Goal: Task Accomplishment & Management: Complete application form

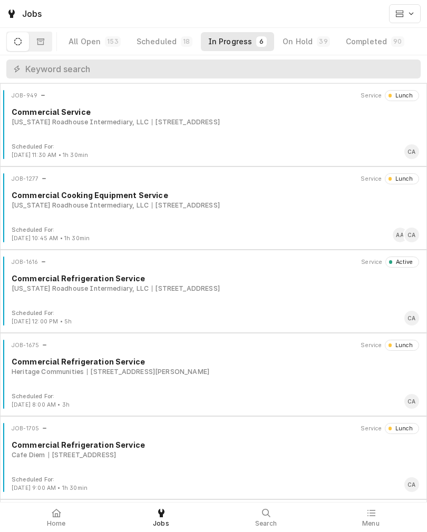
click at [320, 291] on div "Texas Roadhouse Intermediary, LLC 3231 S 24th St, Council Bluffs, IA 51501" at bounding box center [215, 288] width 407 height 9
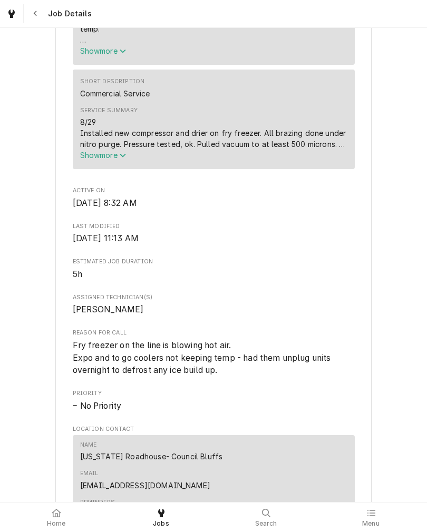
scroll to position [483, 0]
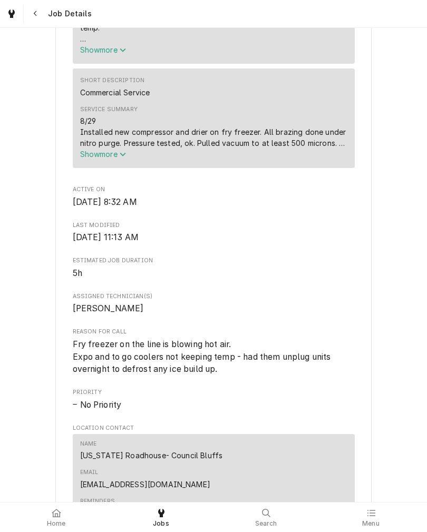
click at [104, 158] on span "Show more" at bounding box center [103, 154] width 46 height 9
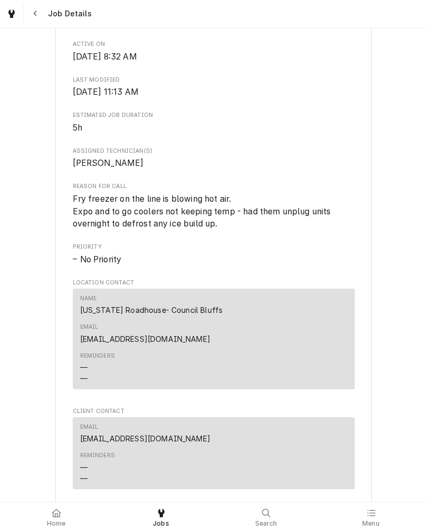
scroll to position [768, 0]
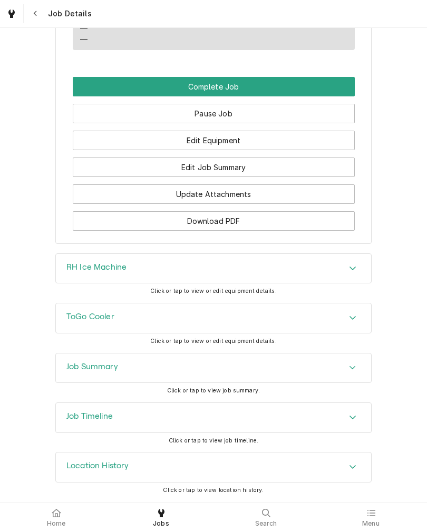
scroll to position [1201, 0]
click at [294, 139] on button "Edit Equipment" at bounding box center [214, 140] width 282 height 19
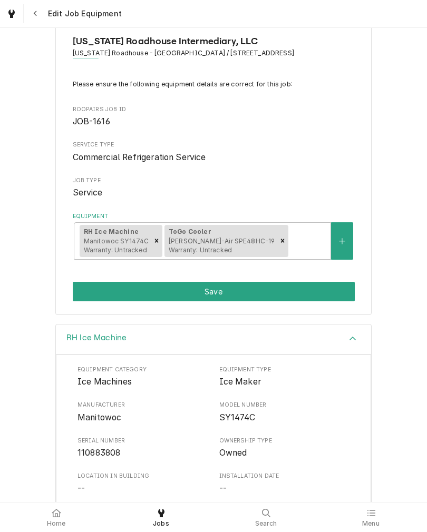
scroll to position [25, 0]
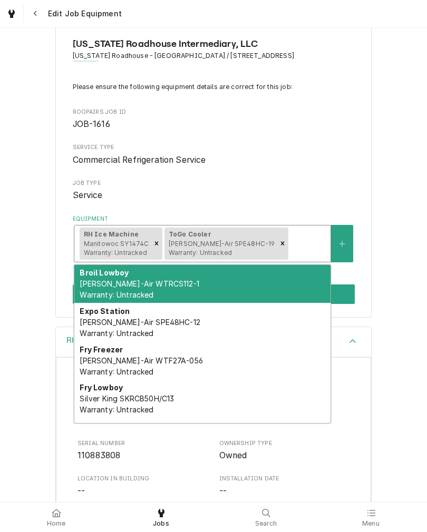
click at [119, 363] on span "[PERSON_NAME]-Air WTF27A-056 Warranty: Untracked" at bounding box center [141, 366] width 123 height 20
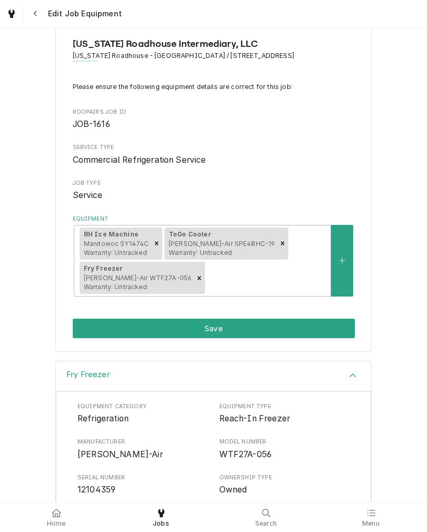
click at [96, 324] on button "Save" at bounding box center [214, 328] width 282 height 19
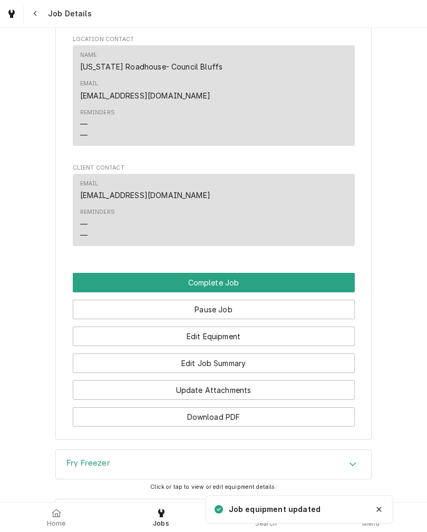
scroll to position [872, 0]
click at [313, 345] on button "Edit Equipment" at bounding box center [214, 335] width 282 height 19
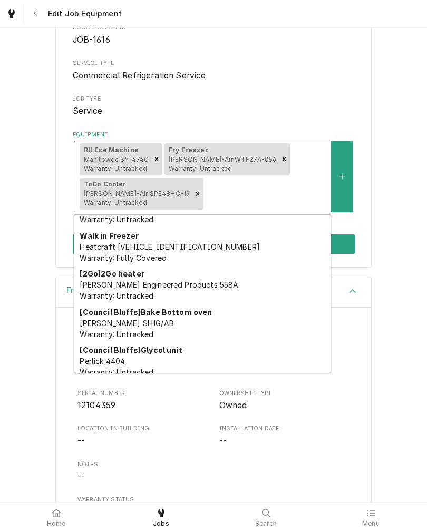
scroll to position [472, 0]
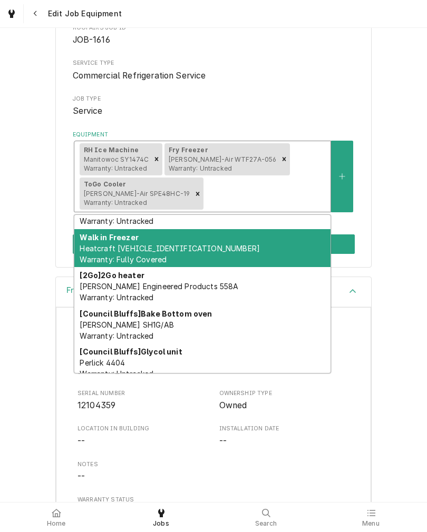
click at [110, 247] on span "Heatcraft LCH0025LCACZC0099 Warranty: Fully Covered" at bounding box center [170, 254] width 180 height 20
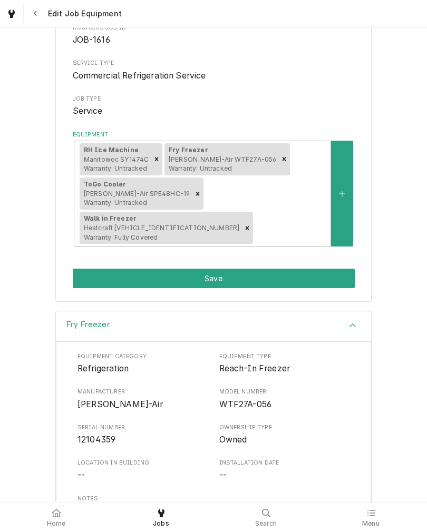
click at [89, 269] on button "Save" at bounding box center [214, 278] width 282 height 19
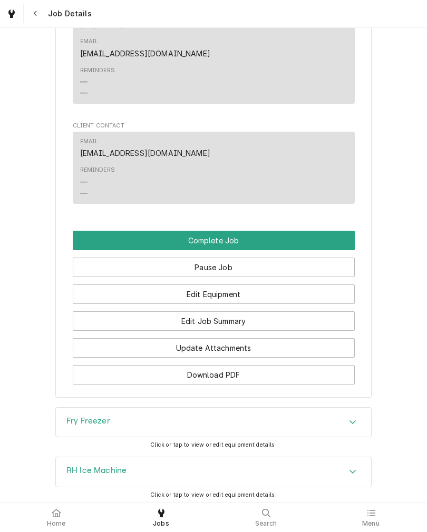
scroll to position [914, 0]
click at [321, 250] on button "Complete Job" at bounding box center [214, 239] width 282 height 19
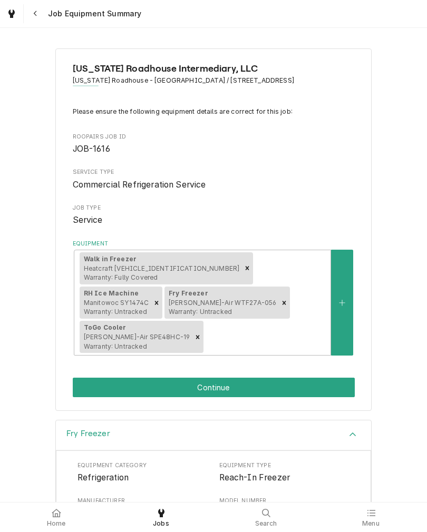
click at [304, 378] on button "Continue" at bounding box center [214, 387] width 282 height 19
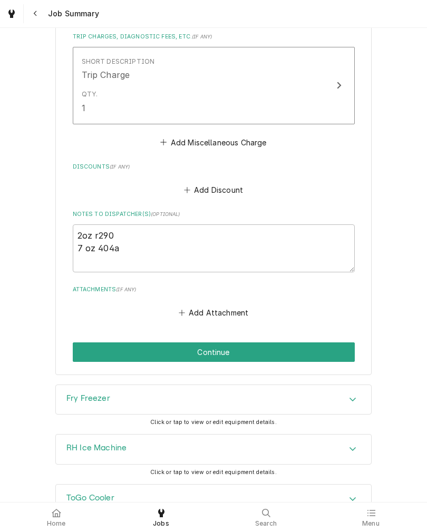
scroll to position [1817, 0]
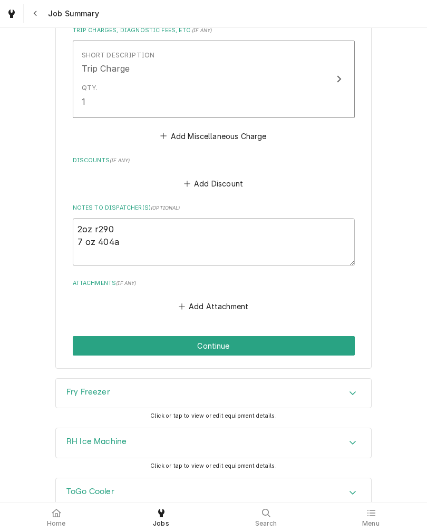
click at [306, 336] on button "Continue" at bounding box center [214, 345] width 282 height 19
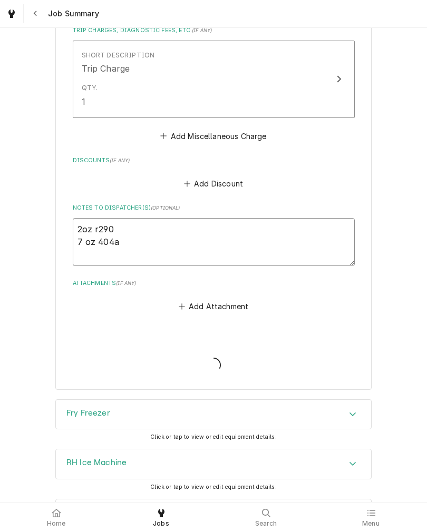
click at [277, 222] on textarea "2oz r290 7 oz 404a" at bounding box center [214, 242] width 282 height 48
type textarea "x"
type textarea "2oz r290 7 oz 404a"
type textarea "x"
type textarea "2oz r290 7 oz 404a I"
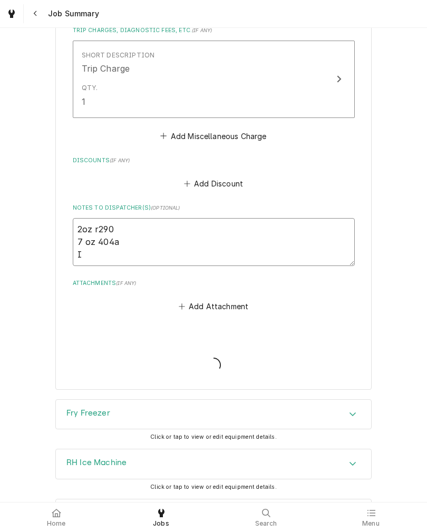
type textarea "x"
type textarea "2oz r290 7 oz 404a I"
type textarea "x"
type textarea "2oz r290 7 oz 404a I s"
type textarea "x"
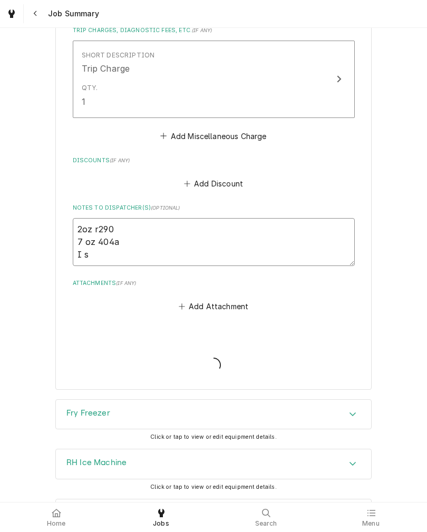
type textarea "2oz r290 7 oz 404a I st"
type textarea "x"
type textarea "2oz r290 7 oz 404a I stl"
type textarea "x"
type textarea "2oz r290 7 oz 404a I st"
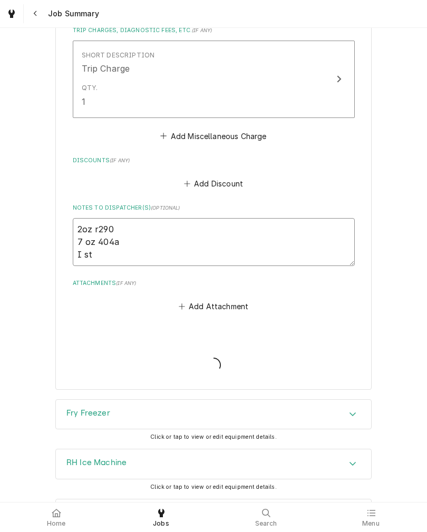
type textarea "x"
type textarea "2oz r290 7 oz 404a I sto"
type textarea "x"
type textarea "2oz r290 7 oz 404a I stol"
type textarea "x"
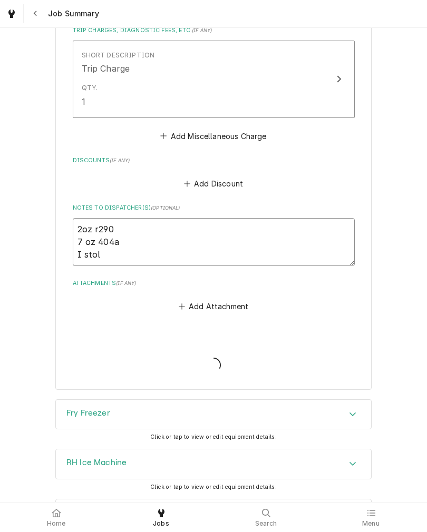
type textarea "2oz r290 7 oz 404a I sto"
type textarea "x"
type textarea "2oz r290 7 oz 404a I st"
type textarea "x"
type textarea "2oz r290 7 oz 404a I stil"
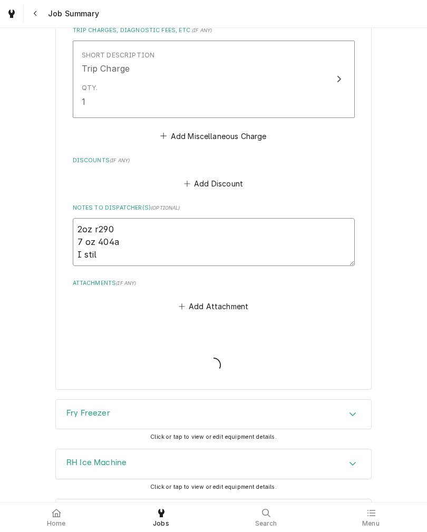
type textarea "x"
type textarea "2oz r290 7 oz 404a I still"
type textarea "x"
type textarea "2oz r290 7 oz 404a I still"
type textarea "x"
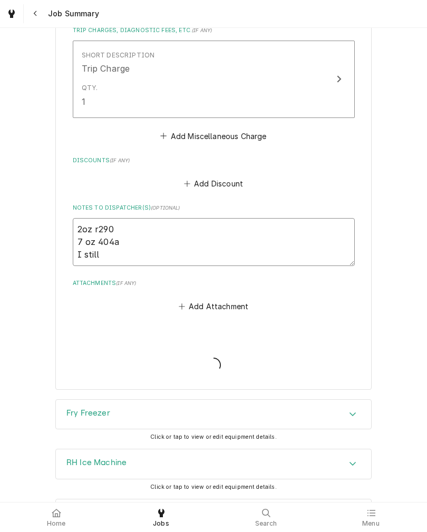
type textarea "2oz r290 7 oz 404a I still n"
type textarea "x"
type textarea "2oz r290 7 oz 404a I still ne"
type textarea "x"
type textarea "2oz r290 7 oz 404a I still nee"
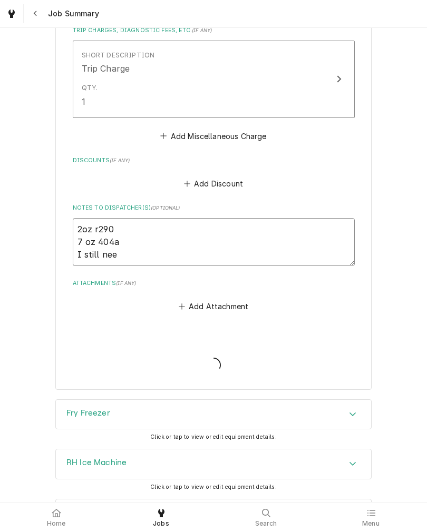
type textarea "x"
type textarea "2oz r290 7 oz 404a I still need"
type textarea "x"
type textarea "2oz r290 7 oz 404a I still need"
type textarea "x"
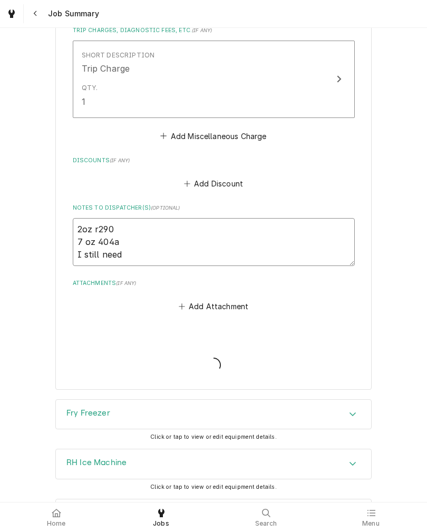
type textarea "2oz r290 7 oz 404a I still need t"
type textarea "x"
type textarea "2oz r290 7 oz 404a I still need to"
type textarea "x"
type textarea "2oz r290 7 oz 404a I still need to"
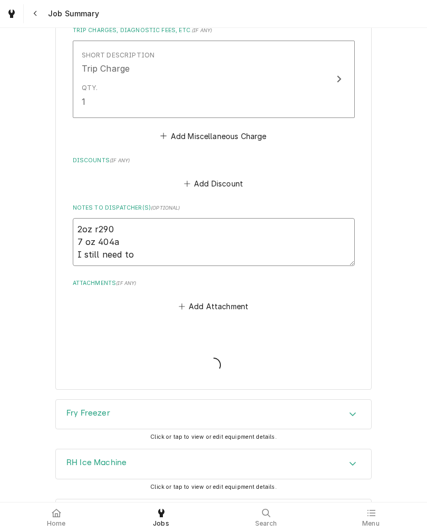
type textarea "x"
type textarea "2oz r290 7 oz 404a I still need to a"
type textarea "x"
type textarea "2oz r290 7 oz 404a I still need to ad"
type textarea "x"
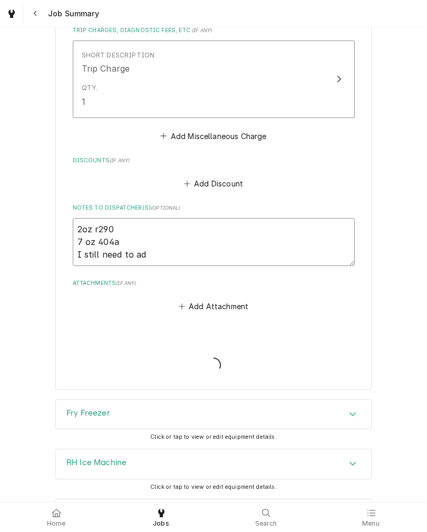
type textarea "2oz r290 7 oz 404a I still need to add"
type textarea "x"
type textarea "2oz r290 7 oz 404a I still need to add"
type textarea "x"
type textarea "2oz r290 7 oz 404a I still need to add t"
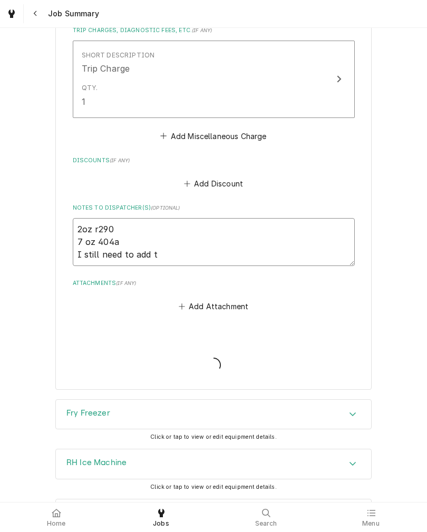
type textarea "x"
type textarea "2oz r290 7 oz 404a I still need to add th"
type textarea "x"
type textarea "2oz r290 7 oz 404a I still need to add the"
type textarea "x"
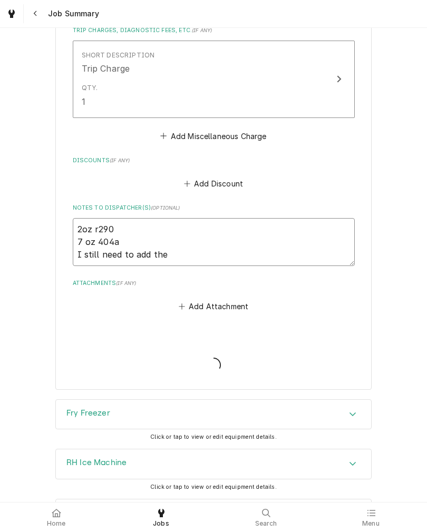
type textarea "2oz r290 7 oz 404a I still need to add the"
type textarea "x"
type textarea "2oz r290 7 oz 404a I still need to add the c"
type textarea "x"
type textarea "2oz r290 7 oz 404a I still need to add the co"
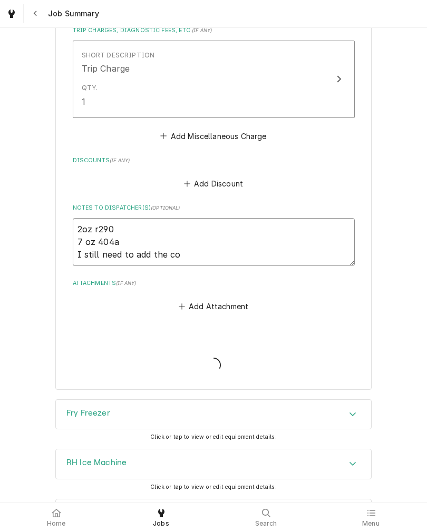
type textarea "x"
type textarea "2oz r290 7 oz 404a I still need to add the com"
type textarea "x"
type textarea "2oz r290 7 oz 404a I still need to add the comp"
type textarea "x"
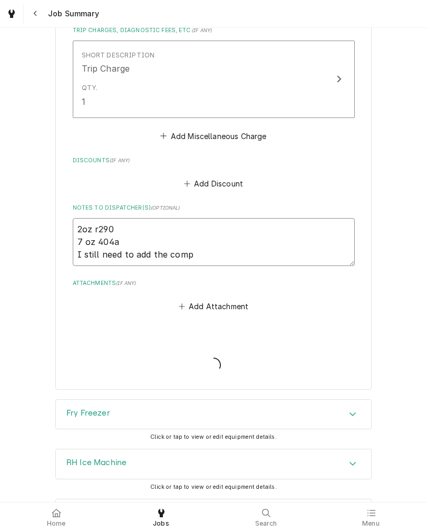
type textarea "2oz r290 7 oz 404a I still need to add the compr"
type textarea "x"
type textarea "2oz r290 7 oz 404a I still need to add the compre"
type textarea "x"
type textarea "2oz r290 7 oz 404a I still need to add the compres"
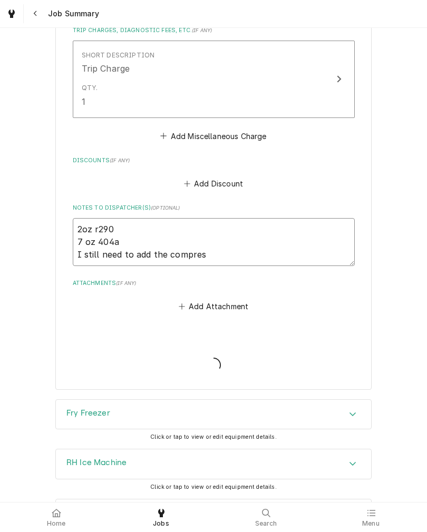
type textarea "x"
type textarea "2oz r290 7 oz 404a I still need to add the compress"
type textarea "x"
type textarea "2oz r290 7 oz 404a I still need to add the compresso"
type textarea "x"
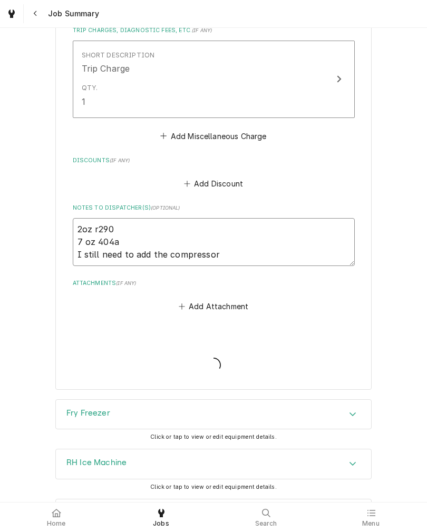
type textarea "2oz r290 7 oz 404a I still need to add the compressor"
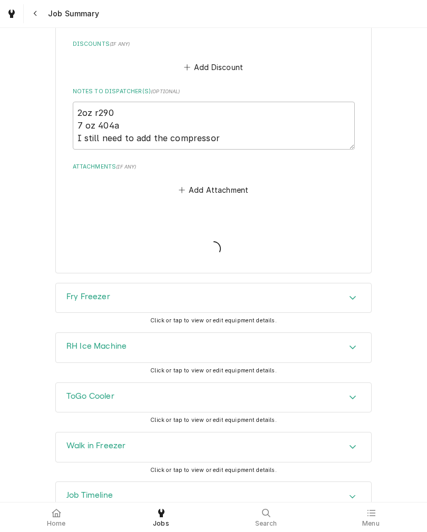
scroll to position [1933, 0]
click at [221, 242] on icon "Loading..." at bounding box center [212, 249] width 15 height 15
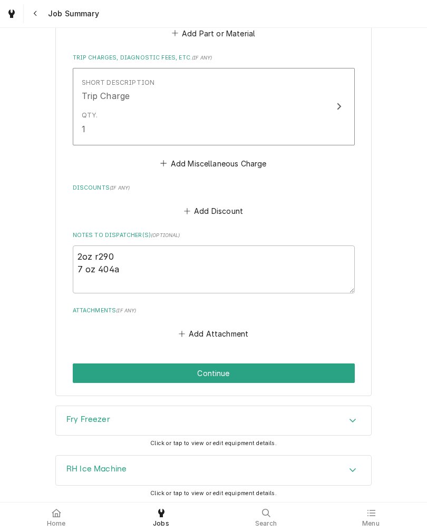
scroll to position [1780, 0]
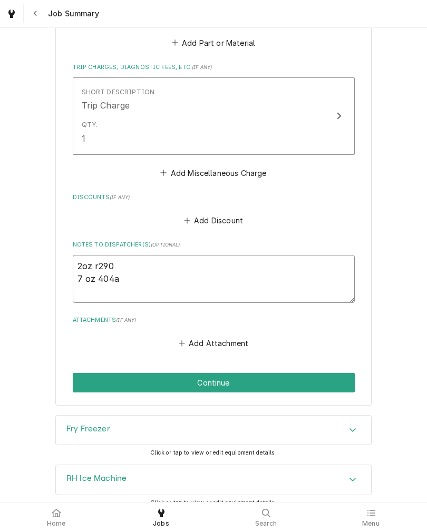
click at [304, 264] on textarea "2oz r290 7 oz 404a" at bounding box center [214, 279] width 282 height 48
type textarea "2oz r290 7 oz 404"
type textarea "x"
type textarea "2oz r290 7 oz 404a"
type textarea "x"
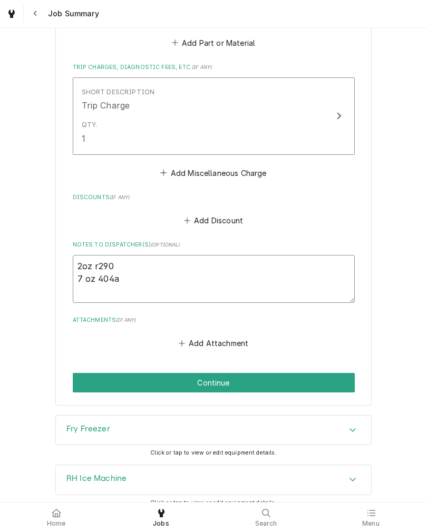
type textarea "2oz r290 7 oz 404a"
type textarea "x"
type textarea "2oz r290 7 oz 404a I"
type textarea "x"
type textarea "2oz r290 7 oz 404a I"
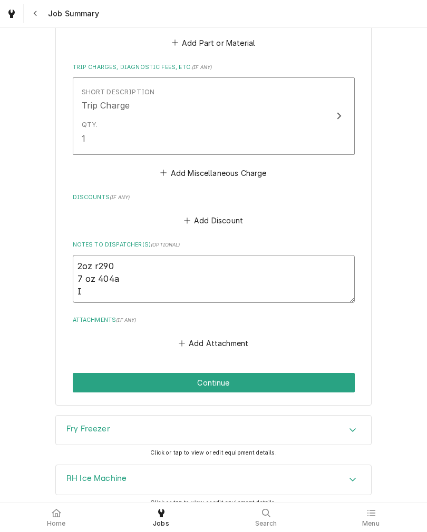
type textarea "x"
type textarea "2oz r290 7 oz 404a I s"
type textarea "x"
type textarea "2oz r290 7 oz 404a I st"
type textarea "x"
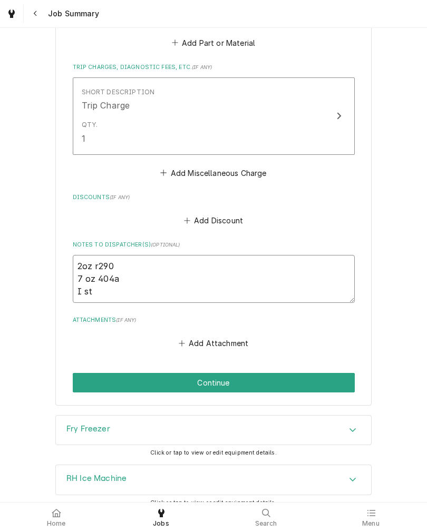
type textarea "2oz r290 7 oz 404a I sti"
type textarea "x"
type textarea "2oz r290 7 oz 404a I stil"
type textarea "x"
type textarea "2oz r290 7 oz 404a I still"
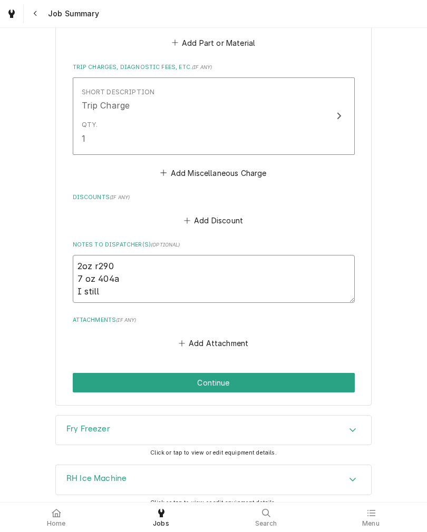
type textarea "x"
type textarea "2oz r290 7 oz 404a I still"
type textarea "x"
type textarea "2oz r290 7 oz 404a I still n"
type textarea "x"
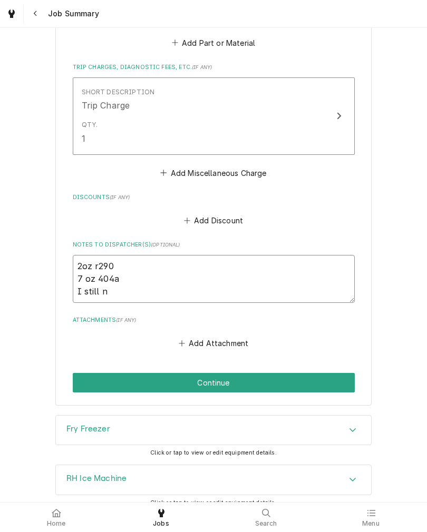
type textarea "2oz r290 7 oz 404a I still ne"
type textarea "x"
type textarea "2oz r290 7 oz 404a I still nee"
type textarea "x"
type textarea "2oz r290 7 oz 404a I still need"
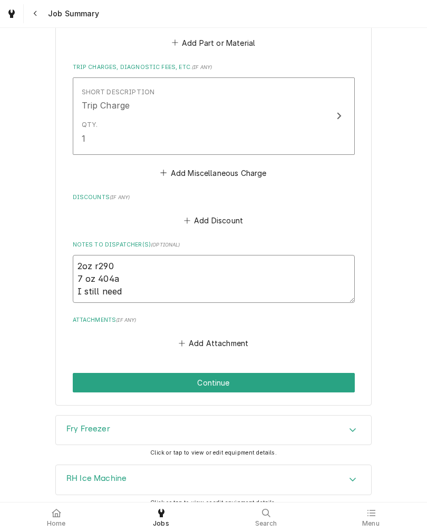
type textarea "x"
type textarea "2oz r290 7 oz 404a I still need"
type textarea "x"
type textarea "2oz r290 7 oz 404a I still need to"
type textarea "x"
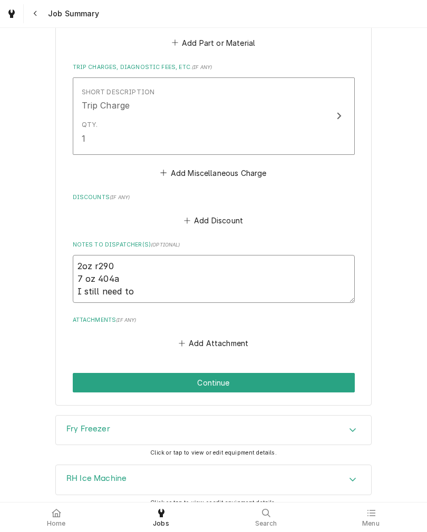
type textarea "2oz r290 7 oz 404a I still need to"
type textarea "x"
type textarea "2oz r290 7 oz 404a I still need to a"
type textarea "x"
type textarea "2oz r290 7 oz 404a I still need to ad"
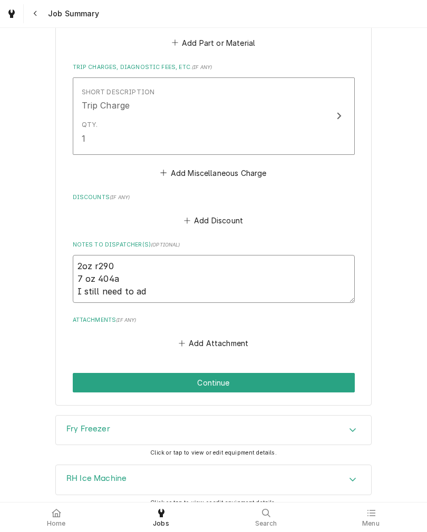
type textarea "x"
type textarea "2oz r290 7 oz 404a I still need to add"
type textarea "x"
type textarea "2oz r290 7 oz 404a I still need to add"
type textarea "x"
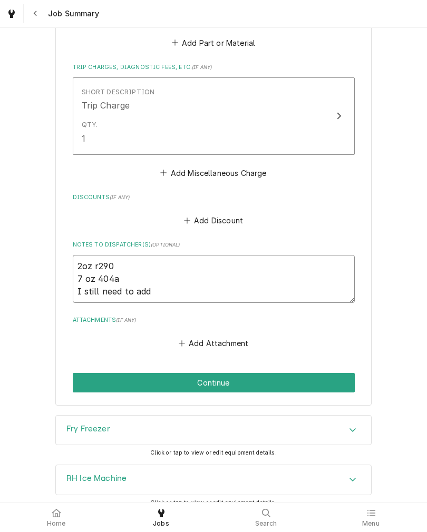
type textarea "2oz r290 7 oz 404a I still need to add t"
type textarea "x"
type textarea "2oz r290 7 oz 404a I still need to add th"
type textarea "x"
type textarea "2oz r290 7 oz 404a I still need to add the"
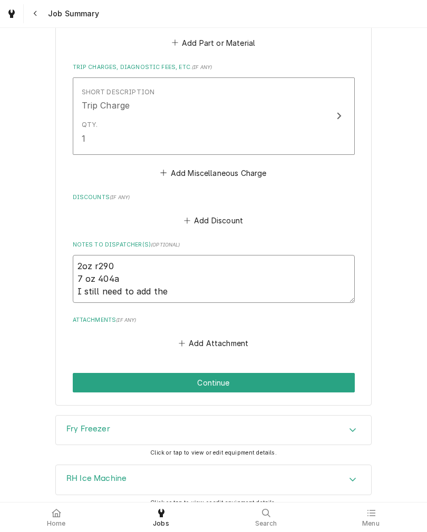
type textarea "x"
type textarea "2oz r290 7 oz 404a I still need to add the"
type textarea "x"
type textarea "2oz r290 7 oz 404a I still need to add the c"
type textarea "x"
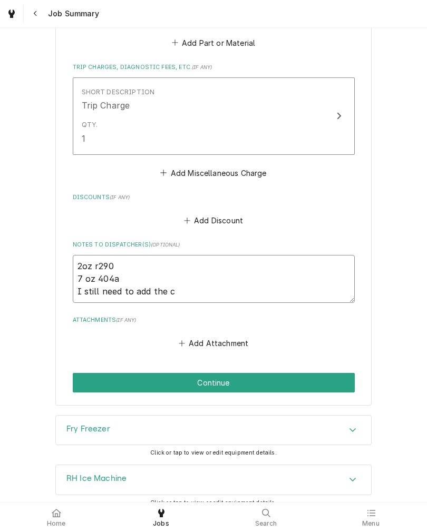
type textarea "2oz r290 7 oz 404a I still need to add the co"
type textarea "x"
type textarea "2oz r290 7 oz 404a I still need to add the com"
type textarea "x"
type textarea "2oz r290 7 oz 404a I still need to add the compr"
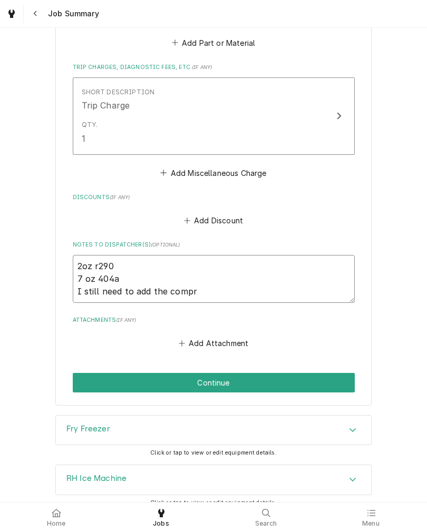
type textarea "x"
type textarea "2oz r290 7 oz 404a I still need to add the compre"
type textarea "x"
type textarea "2oz r290 7 oz 404a I still need to add the compres"
type textarea "x"
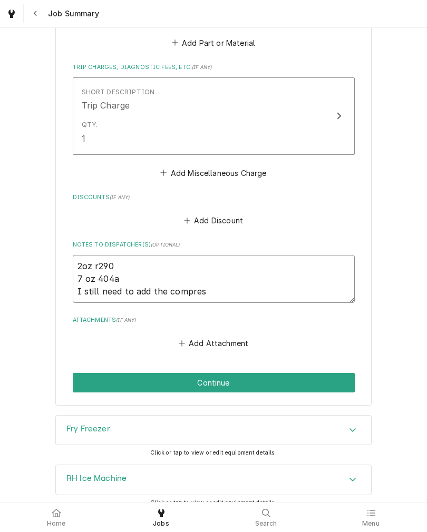
type textarea "2oz r290 7 oz 404a I still need to add the compress"
type textarea "x"
type textarea "2oz r290 7 oz 404a I still need to add the compresso"
type textarea "x"
type textarea "2oz r290 7 oz 404a I still need to add the compressor"
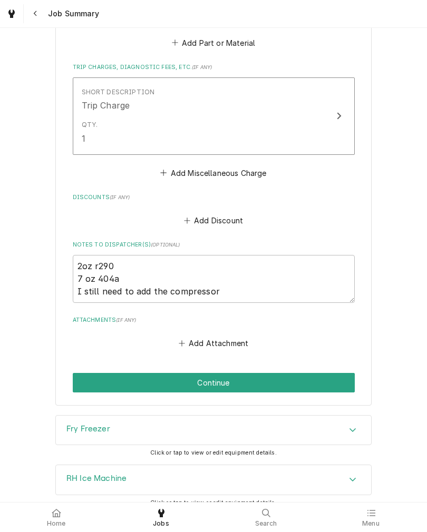
click at [298, 373] on button "Continue" at bounding box center [214, 382] width 282 height 19
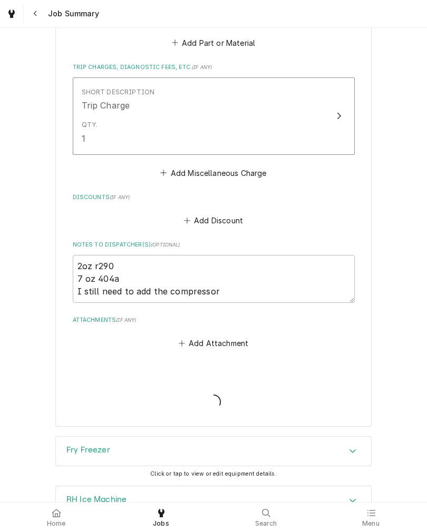
type textarea "x"
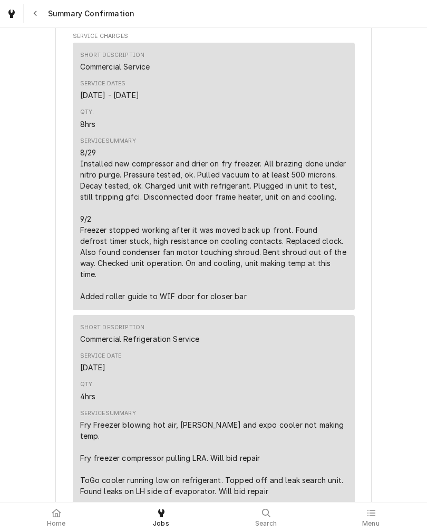
scroll to position [256, 0]
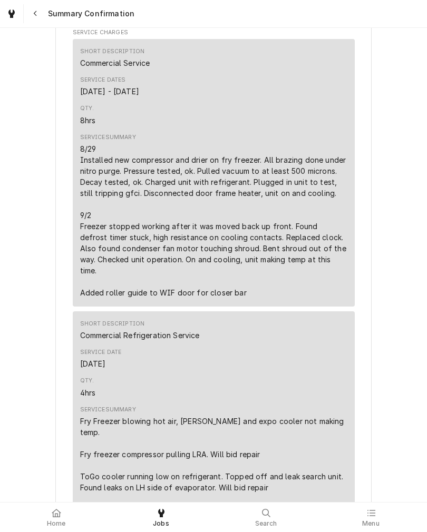
click at [224, 373] on div "Qty. 4hrs" at bounding box center [213, 387] width 267 height 28
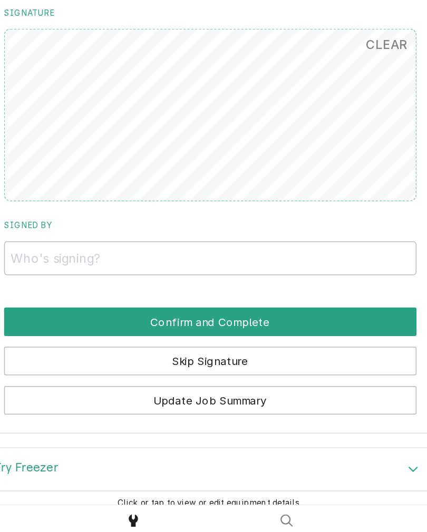
scroll to position [1505, 0]
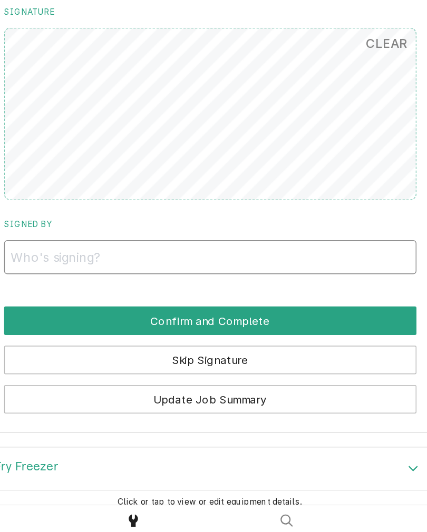
click at [73, 321] on input "Signed By" at bounding box center [214, 332] width 282 height 23
type input "Mo"
click at [73, 366] on button "Confirm and Complete" at bounding box center [214, 375] width 282 height 19
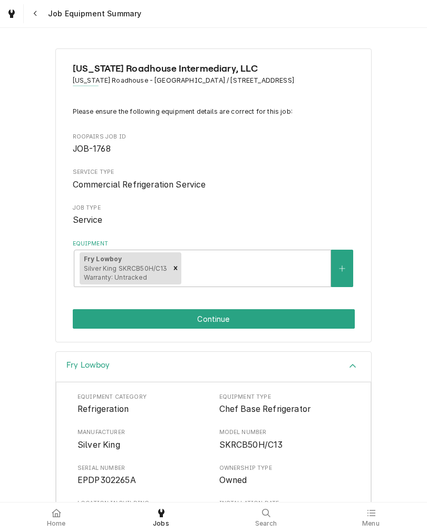
click at [93, 311] on button "Continue" at bounding box center [214, 318] width 282 height 19
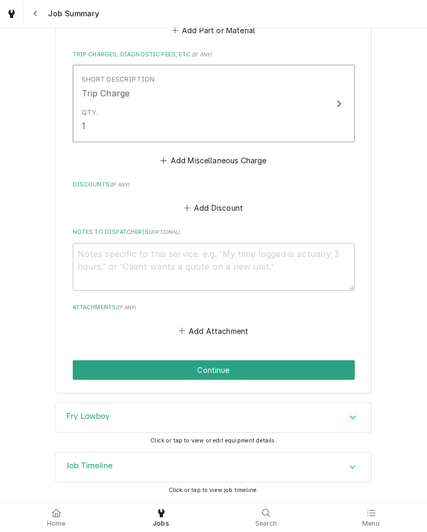
scroll to position [1412, 0]
click at [85, 368] on button "Continue" at bounding box center [214, 369] width 282 height 19
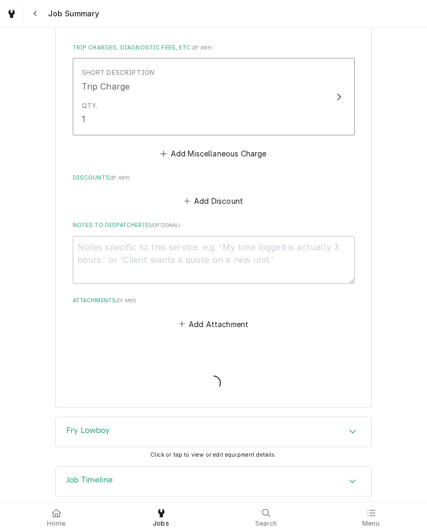
type textarea "x"
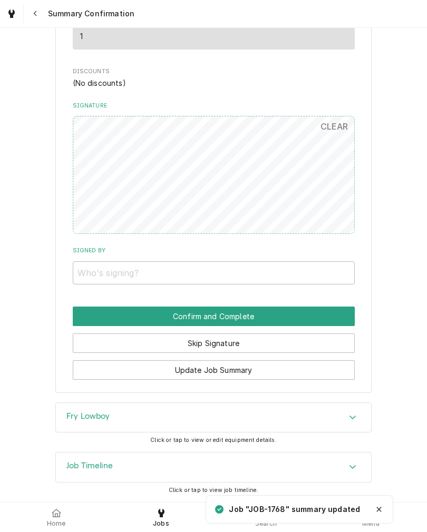
scroll to position [1277, 0]
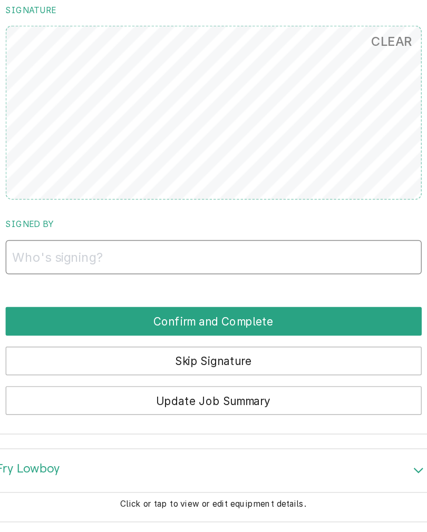
click at [73, 261] on input "Signed By" at bounding box center [214, 272] width 282 height 23
type input "Mo"
click at [73, 306] on button "Confirm and Complete" at bounding box center [214, 315] width 282 height 19
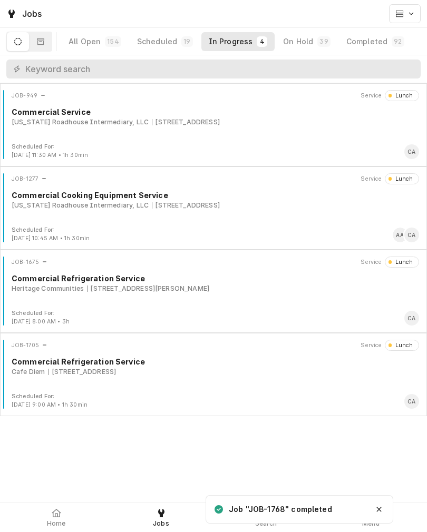
click at [54, 522] on span "Home" at bounding box center [56, 523] width 19 height 8
